Goal: Task Accomplishment & Management: Use online tool/utility

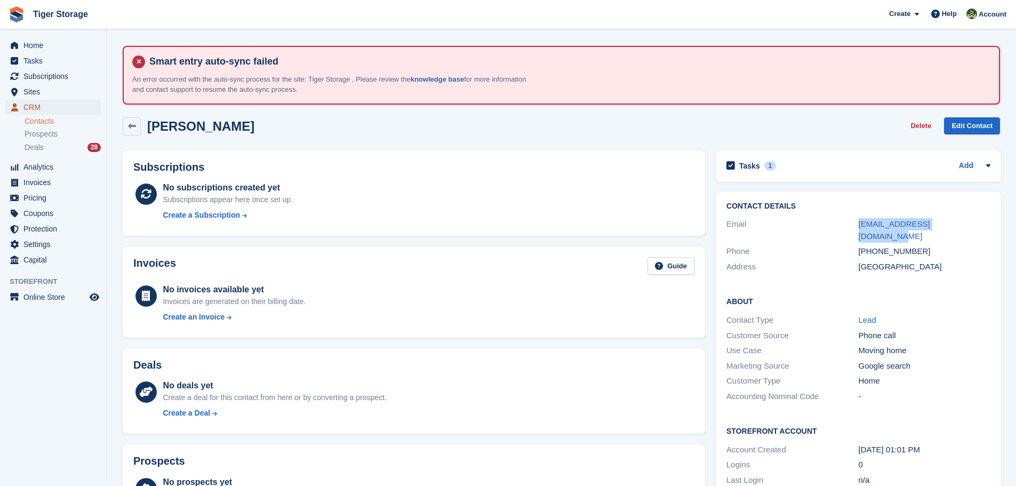
click at [38, 108] on span "CRM" at bounding box center [55, 107] width 64 height 15
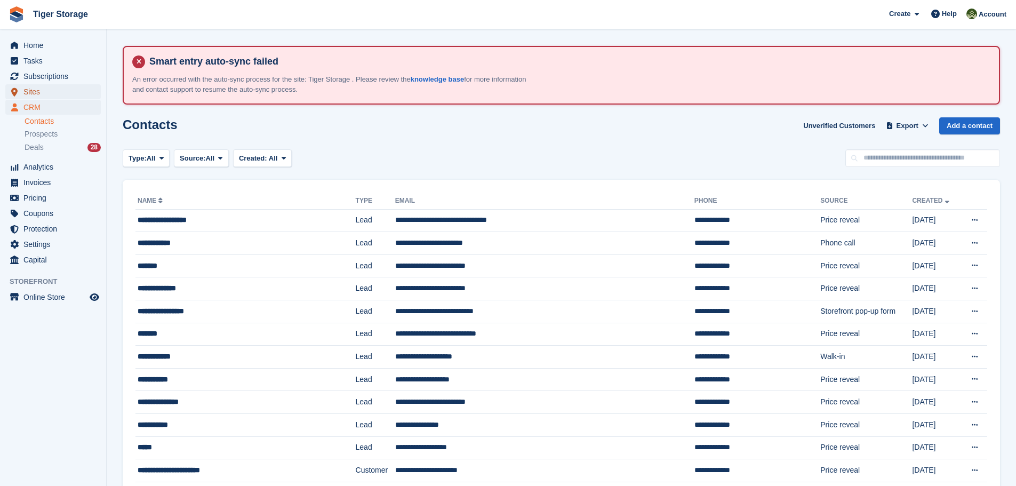
click at [28, 91] on span "Sites" at bounding box center [55, 91] width 64 height 15
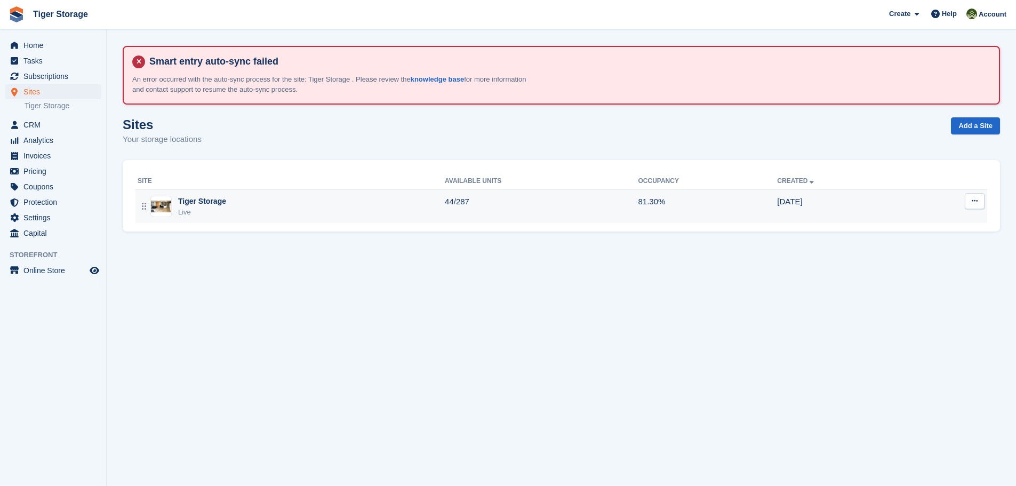
click at [248, 201] on div "Tiger Storage Live" at bounding box center [291, 207] width 307 height 22
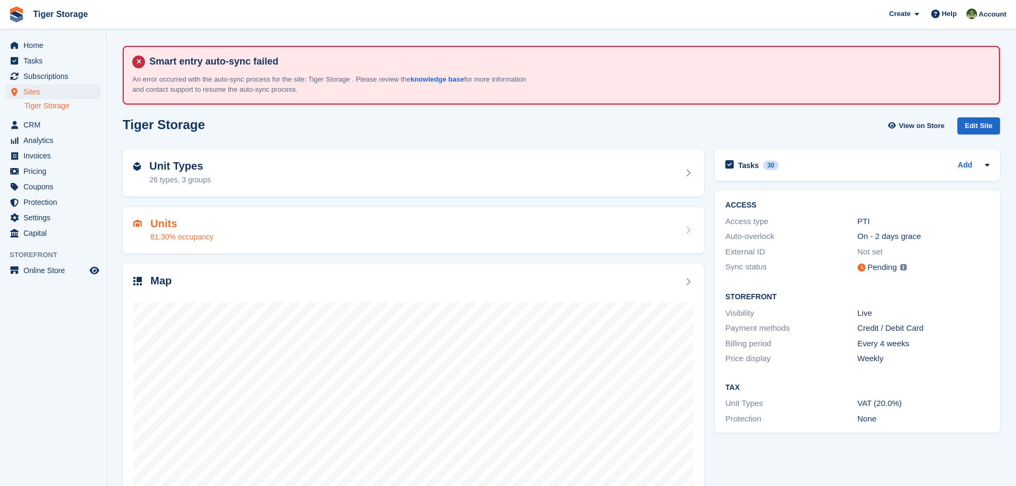
click at [173, 235] on div "81.30% occupancy" at bounding box center [181, 237] width 63 height 11
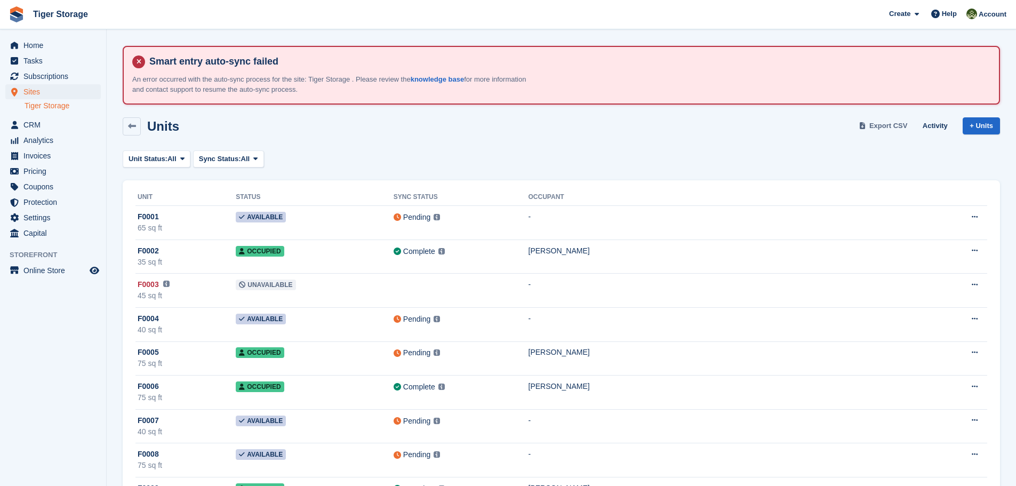
click at [897, 130] on span "Export CSV" at bounding box center [889, 126] width 38 height 11
click at [45, 115] on div "Sites Sites Sites Tiger Storage Tiger Storage" at bounding box center [53, 100] width 106 height 33
click at [37, 122] on span "CRM" at bounding box center [55, 124] width 64 height 15
